Goal: Task Accomplishment & Management: Manage account settings

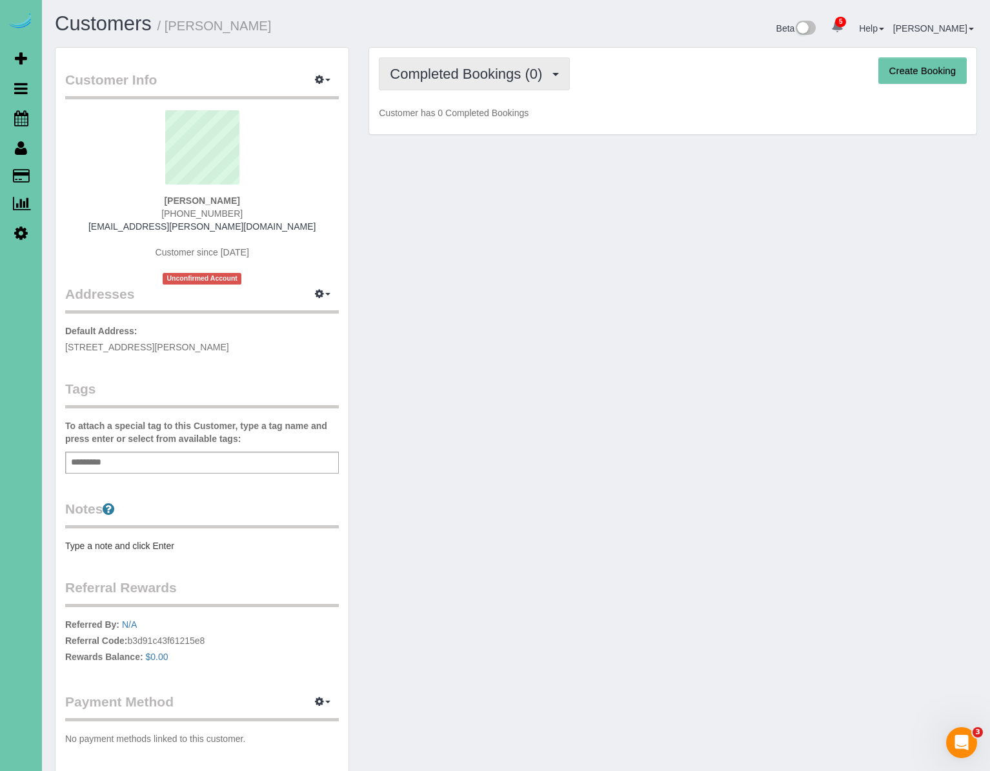
drag, startPoint x: 479, startPoint y: 81, endPoint x: 477, endPoint y: 101, distance: 20.0
click at [479, 80] on span "Completed Bookings (0)" at bounding box center [469, 74] width 159 height 16
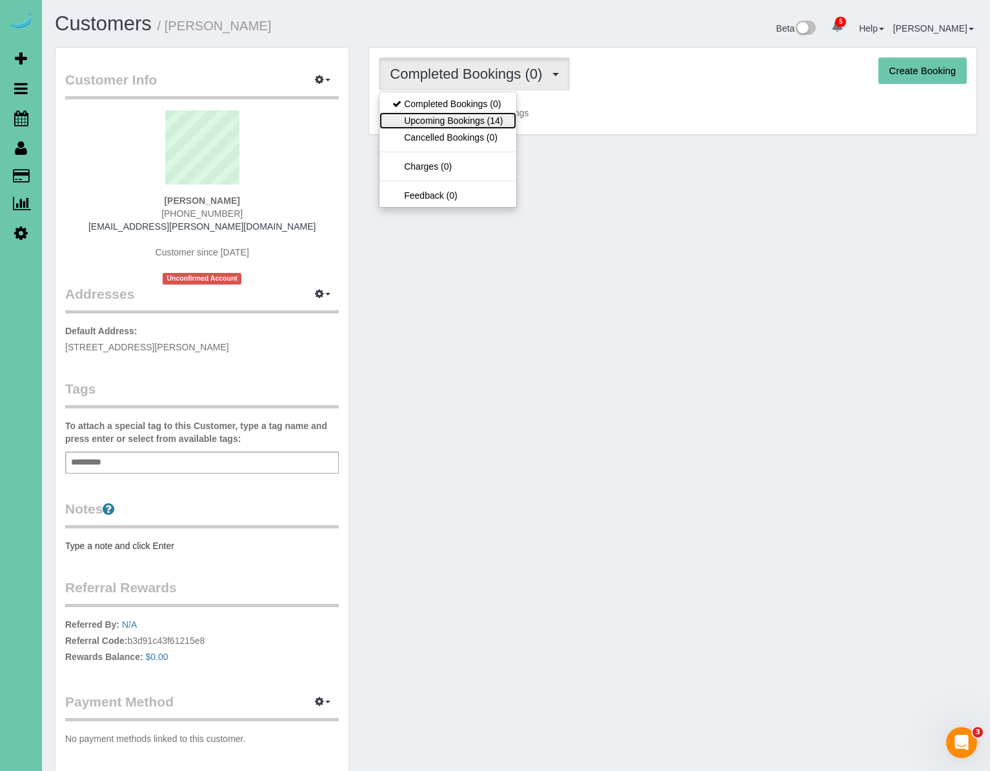
click at [471, 123] on link "Upcoming Bookings (14)" at bounding box center [447, 120] width 136 height 17
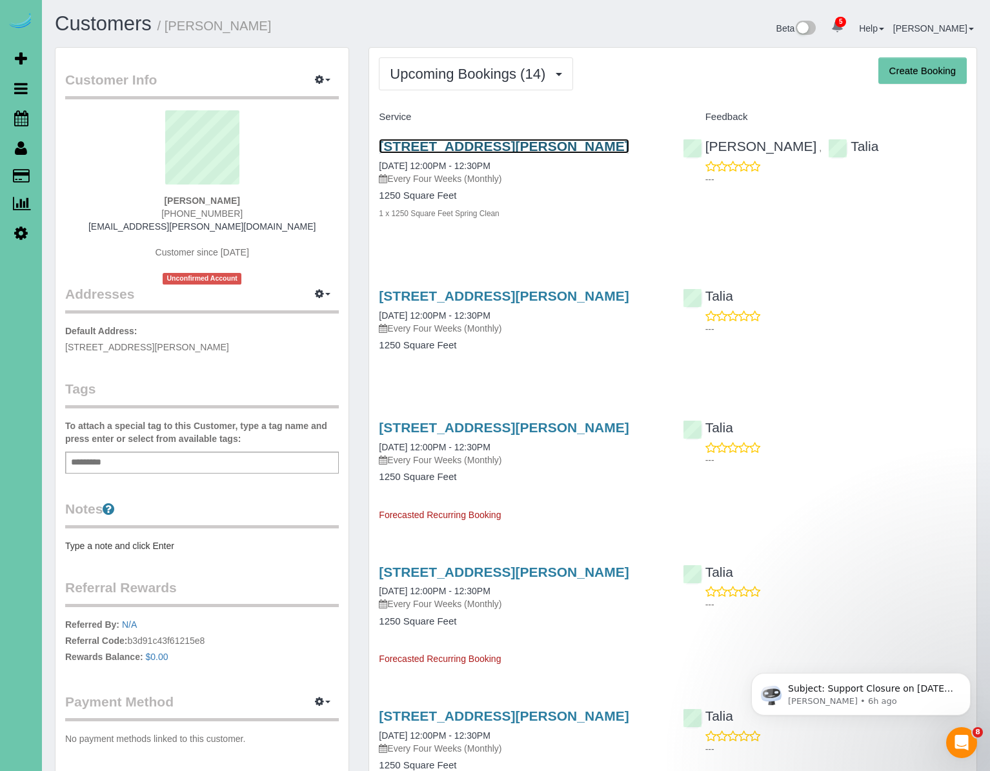
click at [495, 146] on link "[STREET_ADDRESS][PERSON_NAME]" at bounding box center [504, 146] width 250 height 15
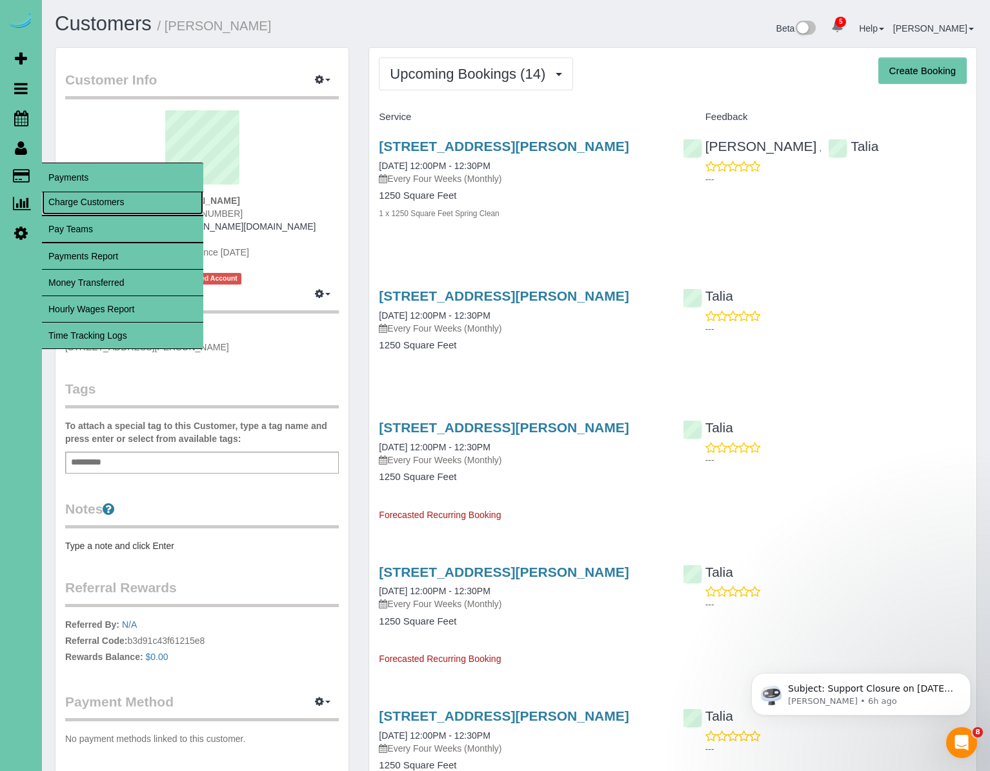
click at [50, 197] on link "Charge Customers" at bounding box center [122, 202] width 161 height 26
select select
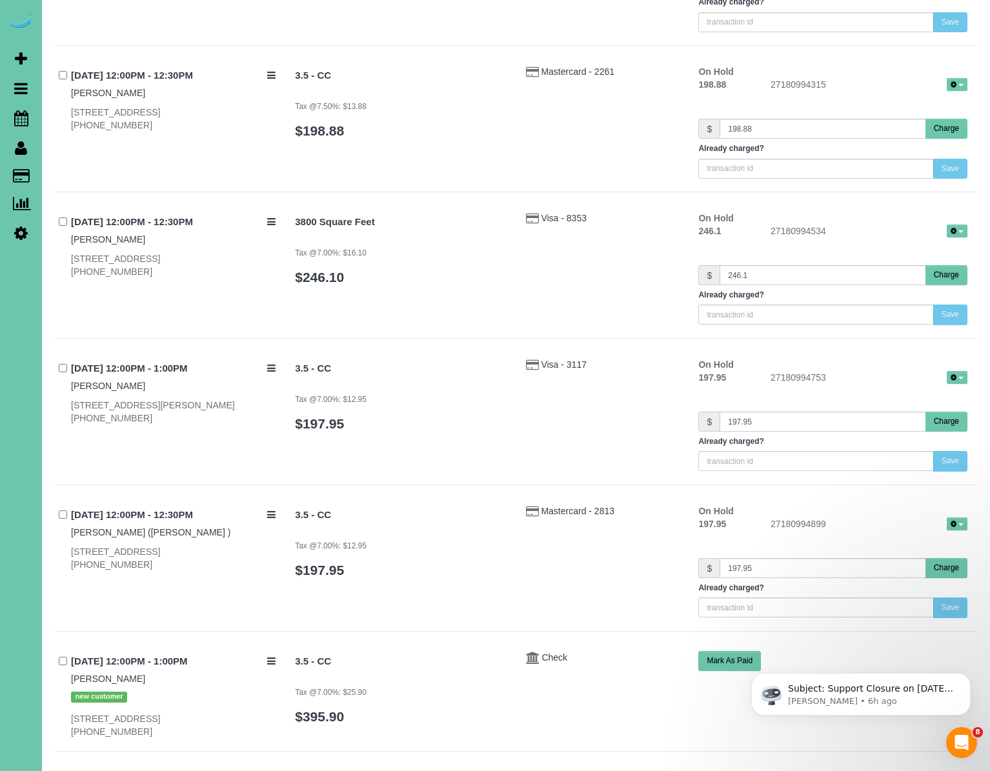
scroll to position [5646, 0]
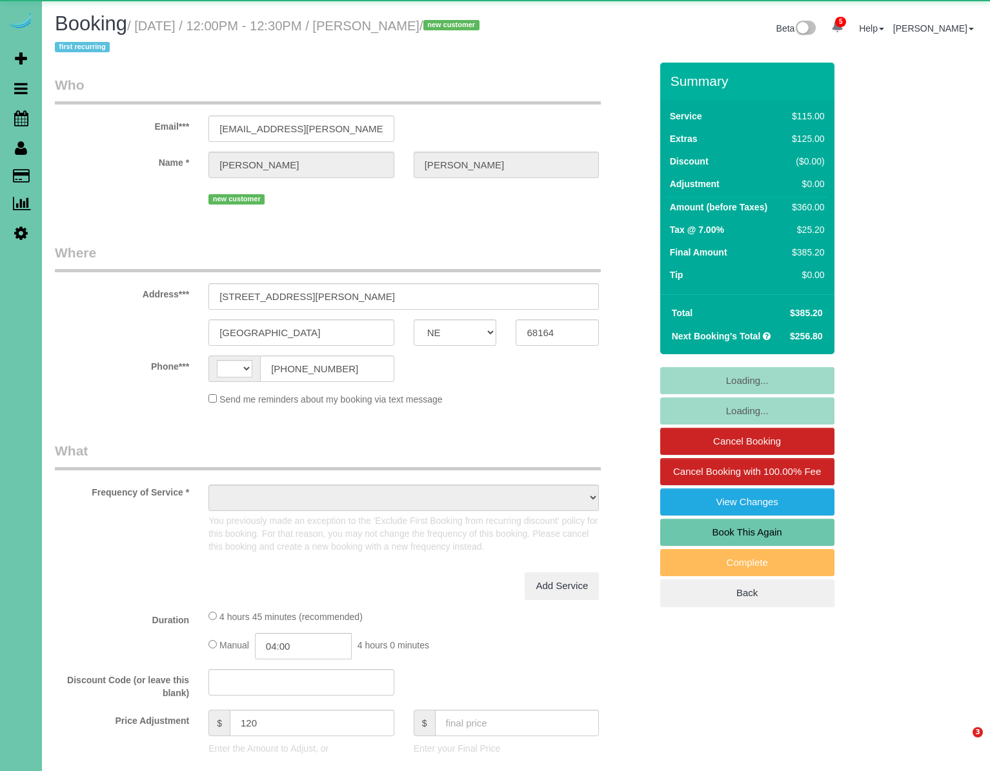
select select "NE"
select select "string:US"
select select "object:710"
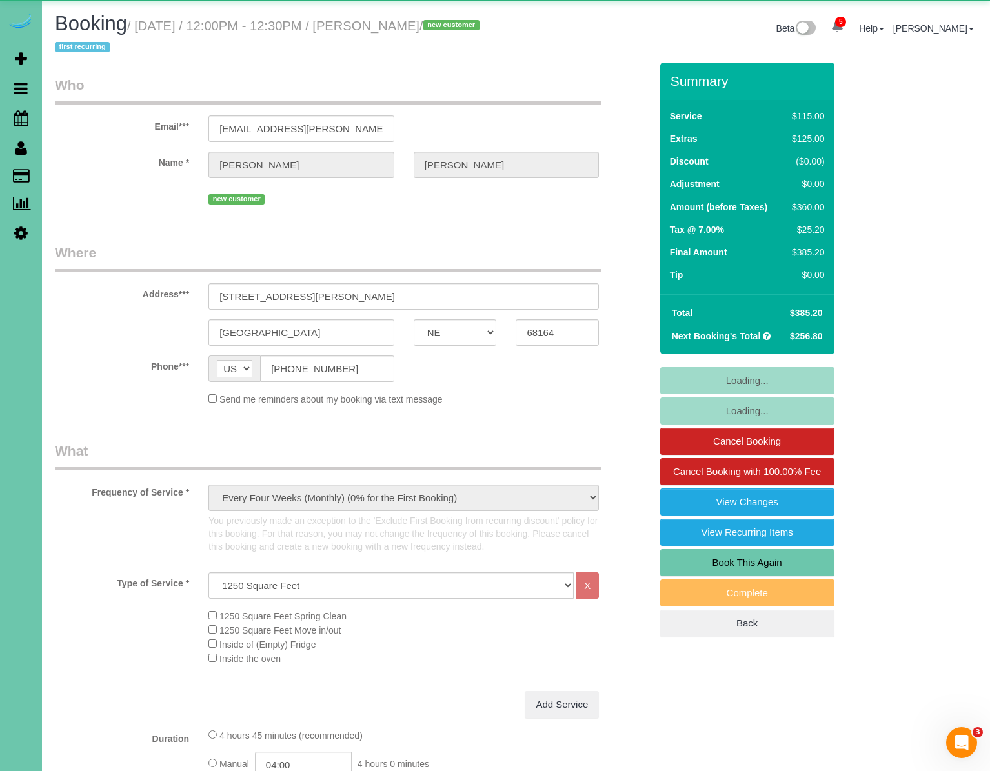
select select "number:36"
select select "number:42"
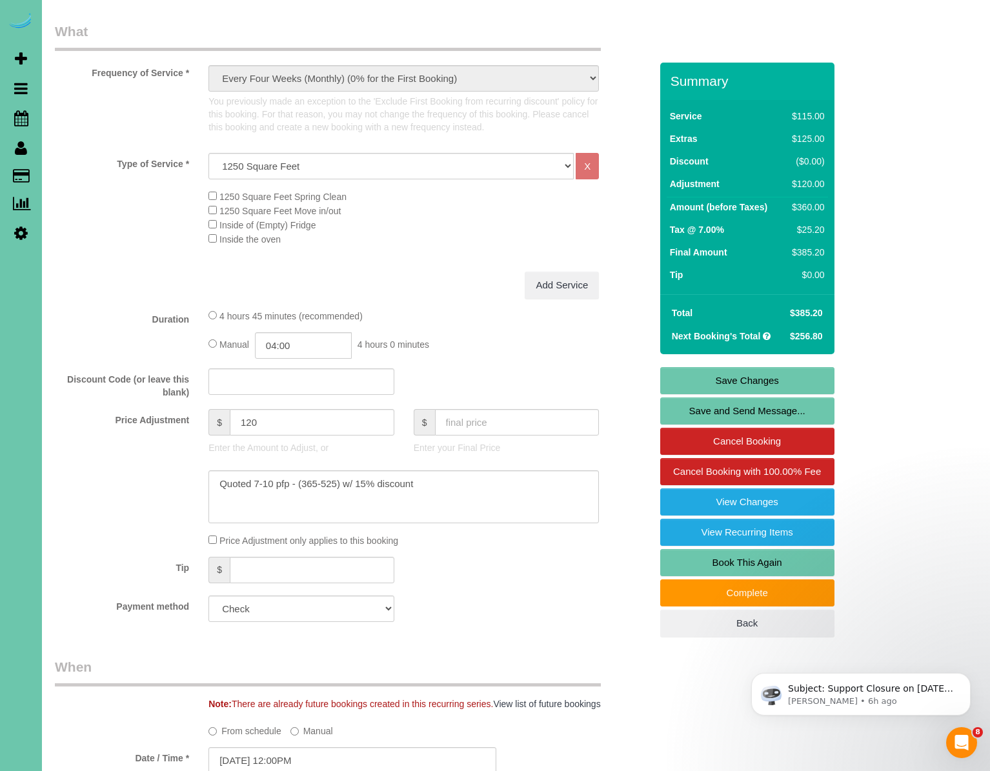
scroll to position [417, 0]
drag, startPoint x: 235, startPoint y: 423, endPoint x: 214, endPoint y: 422, distance: 21.9
click at [214, 422] on div "$ 120" at bounding box center [301, 424] width 186 height 26
click at [362, 446] on p "Enter the Amount to Adjust, or" at bounding box center [301, 449] width 186 height 13
click at [412, 393] on div "Discount Code (or leave this blank)" at bounding box center [352, 385] width 615 height 31
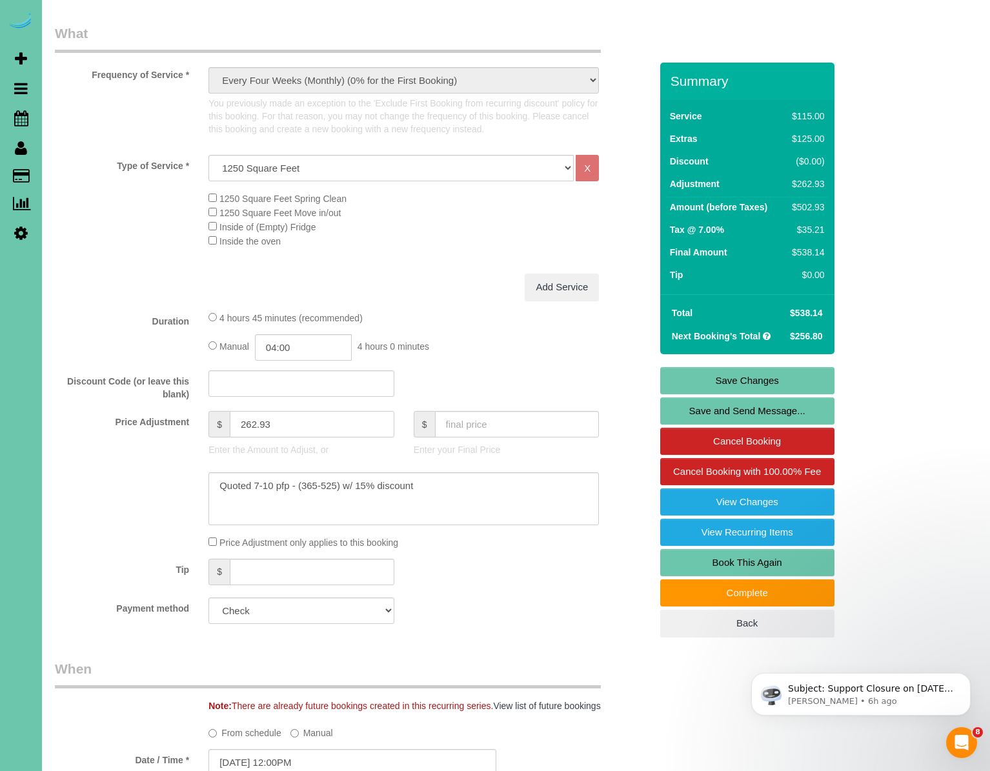
click at [346, 425] on input "262.93" at bounding box center [312, 424] width 165 height 26
drag, startPoint x: 317, startPoint y: 427, endPoint x: 186, endPoint y: 426, distance: 131.0
click at [186, 426] on div "Price Adjustment $ 262.93 Enter the Amount to Adjust, or $ Enter your Final Pri…" at bounding box center [352, 437] width 615 height 52
type input "142.93"
click at [383, 449] on p "Enter the Amount to Adjust, or" at bounding box center [301, 449] width 186 height 13
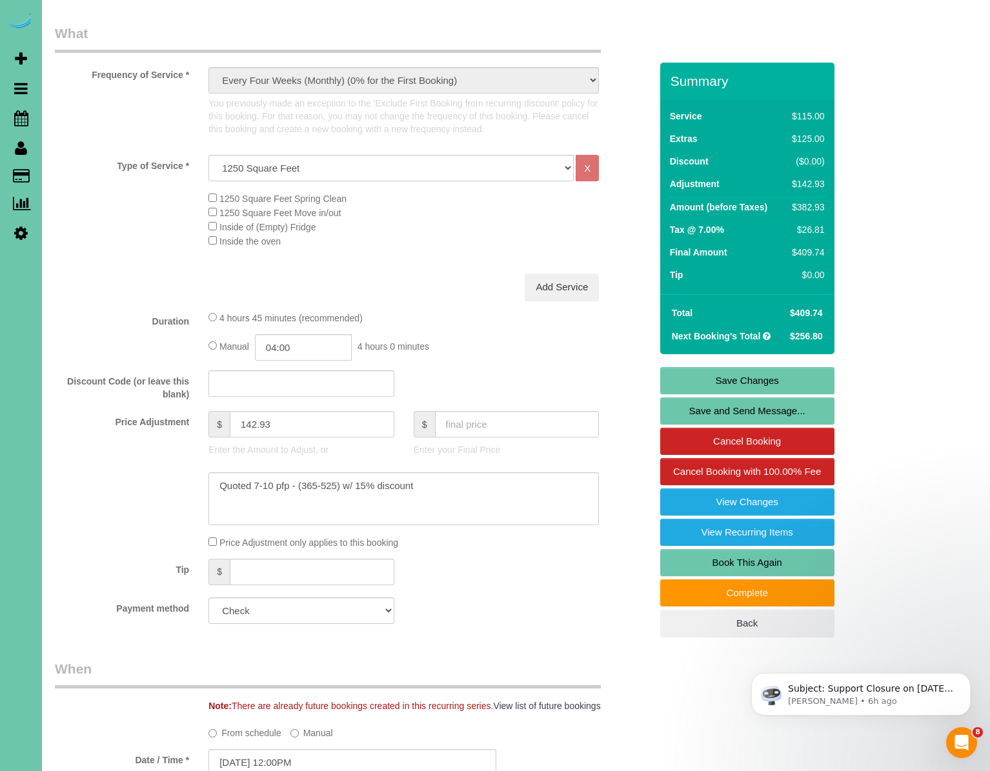
click at [457, 374] on div "Discount Code (or leave this blank)" at bounding box center [352, 385] width 615 height 31
click at [459, 425] on input "text" at bounding box center [517, 424] width 165 height 26
click at [705, 377] on link "Save Changes" at bounding box center [747, 380] width 174 height 27
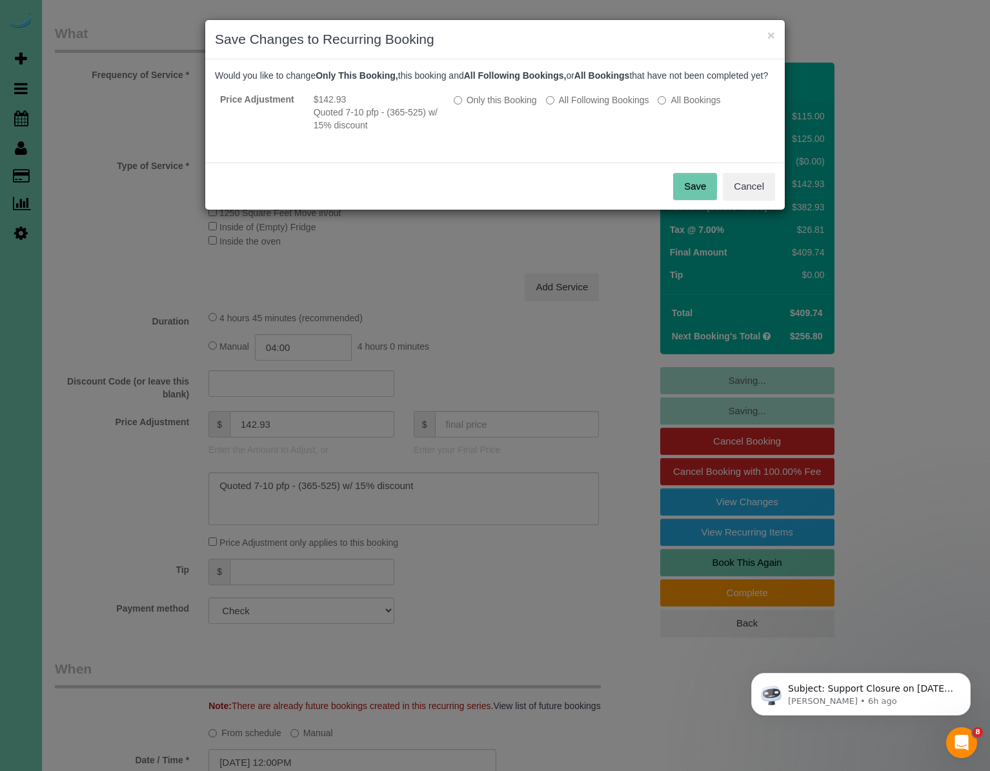
click at [686, 198] on button "Save" at bounding box center [695, 186] width 44 height 27
